Goal: Find specific page/section: Find specific page/section

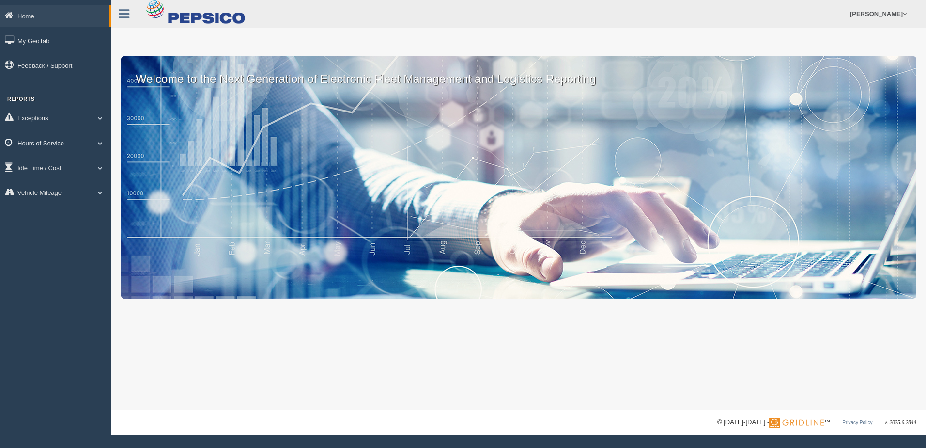
click at [93, 144] on link "Hours of Service" at bounding box center [55, 143] width 111 height 22
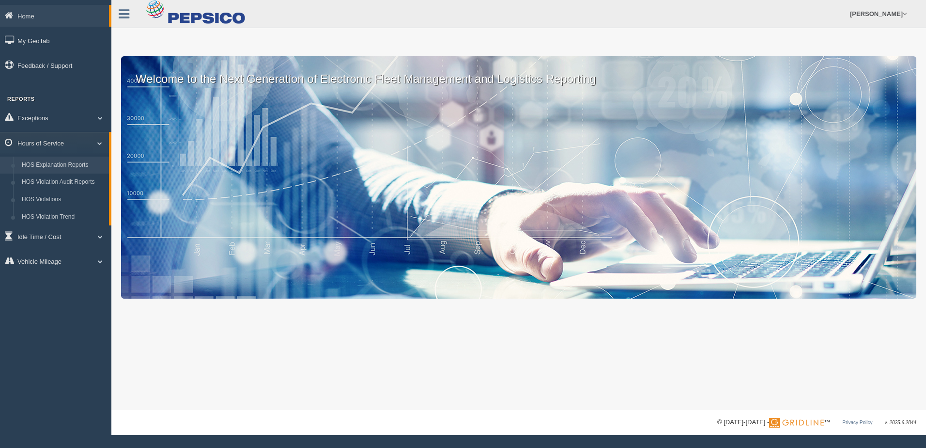
click at [63, 161] on link "HOS Explanation Reports" at bounding box center [63, 164] width 92 height 17
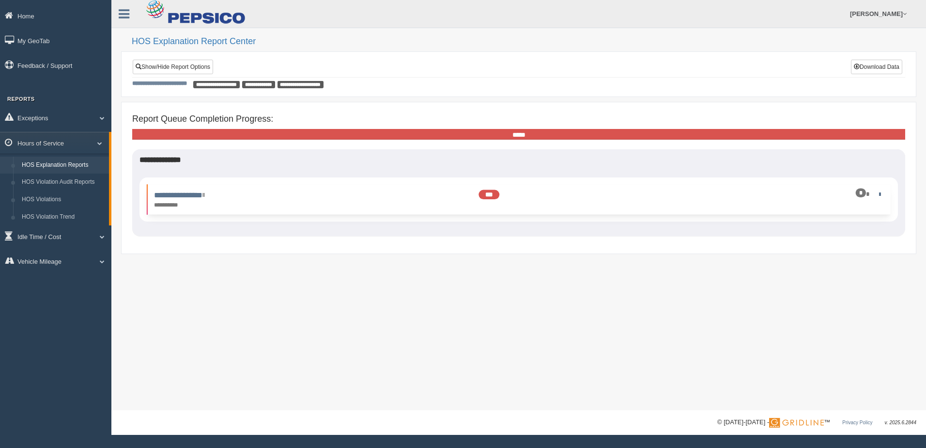
click at [220, 200] on div "**********" at bounding box center [241, 199] width 185 height 20
